Goal: Information Seeking & Learning: Learn about a topic

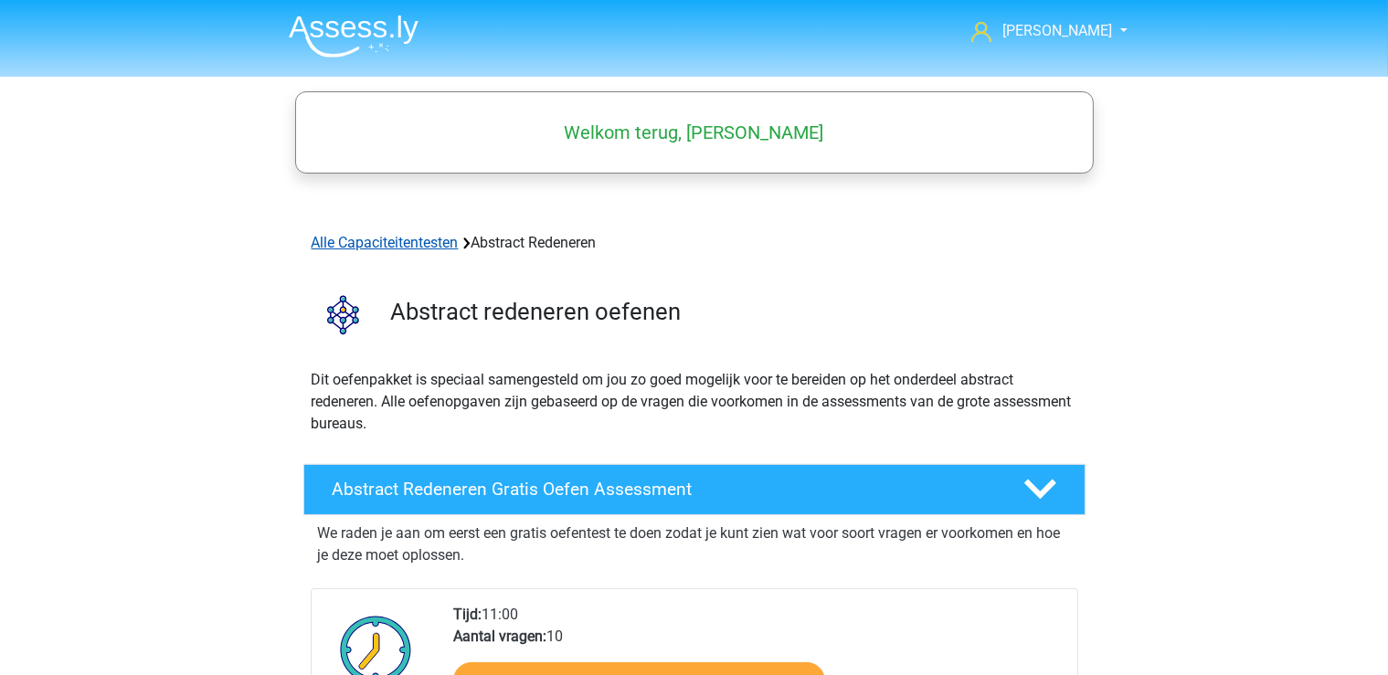
click at [389, 243] on link "Alle Capaciteitentesten" at bounding box center [385, 242] width 147 height 17
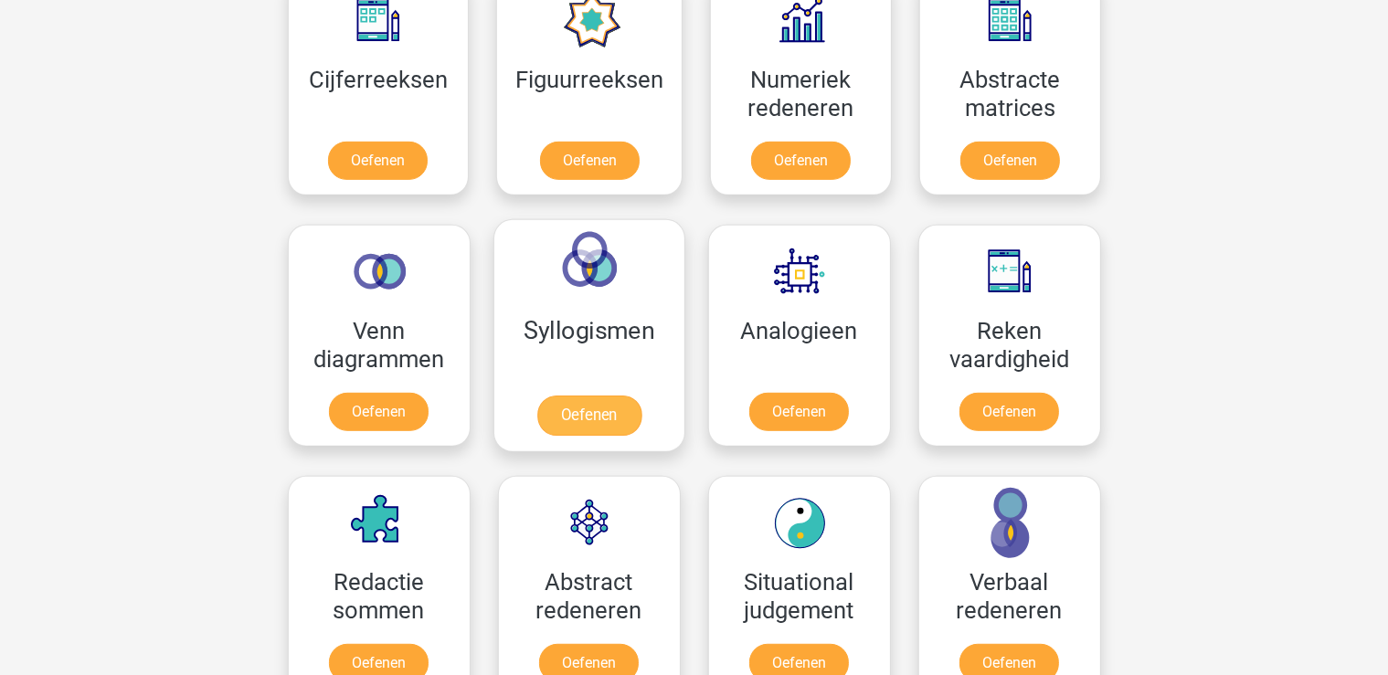
scroll to position [885, 0]
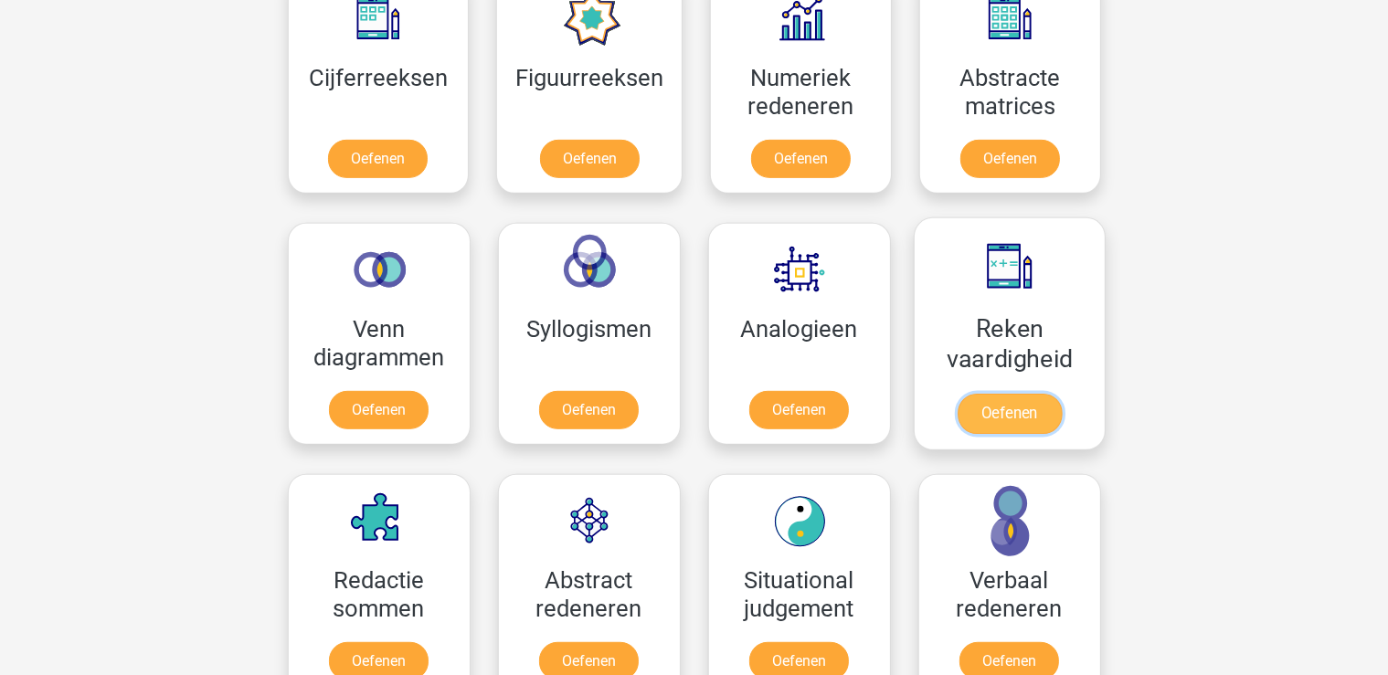
click at [969, 394] on link "Oefenen" at bounding box center [1008, 414] width 104 height 40
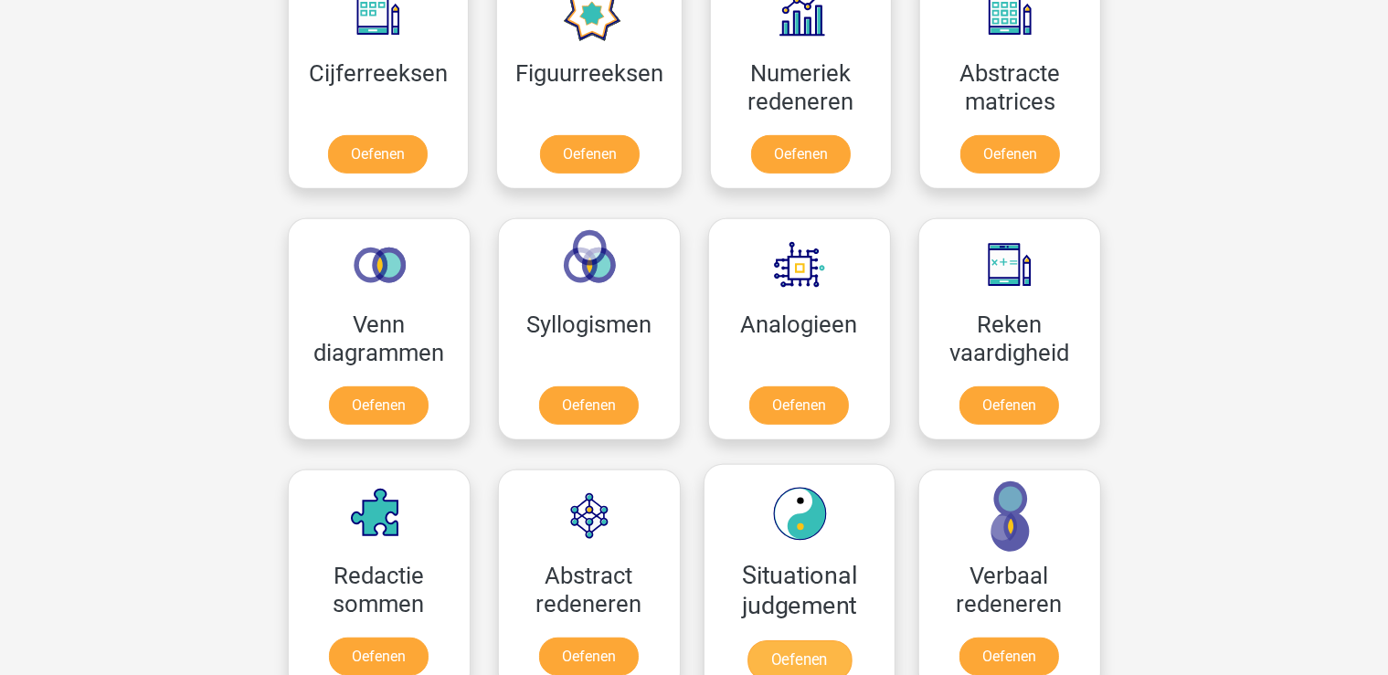
scroll to position [979, 0]
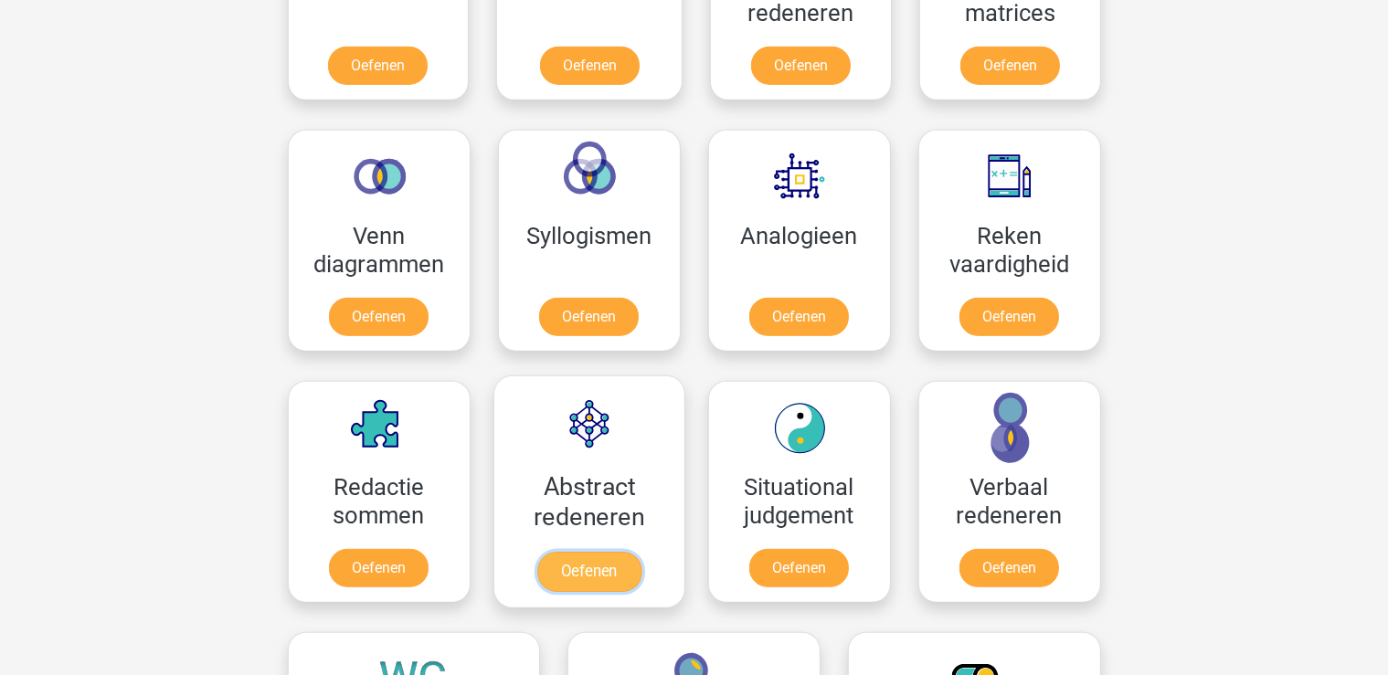
click at [590, 551] on link "Oefenen" at bounding box center [588, 571] width 104 height 40
